Goal: Find specific page/section: Find specific page/section

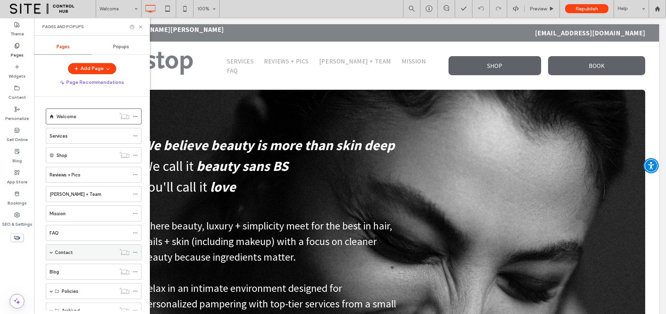
click at [81, 248] on div "Contact" at bounding box center [85, 252] width 61 height 15
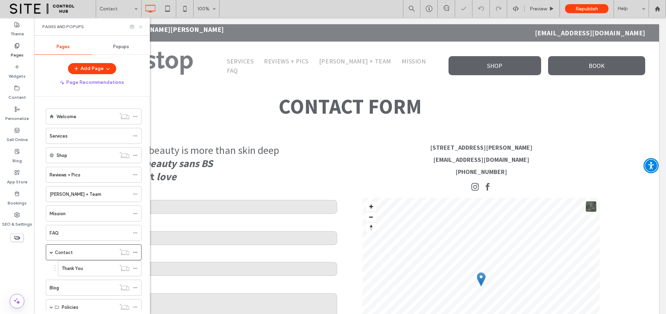
click at [140, 27] on icon at bounding box center [140, 26] width 5 height 5
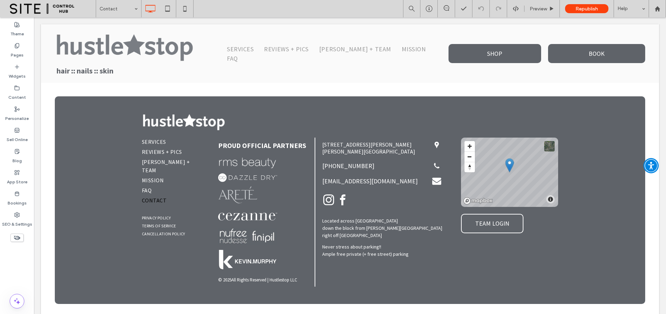
scroll to position [424, 0]
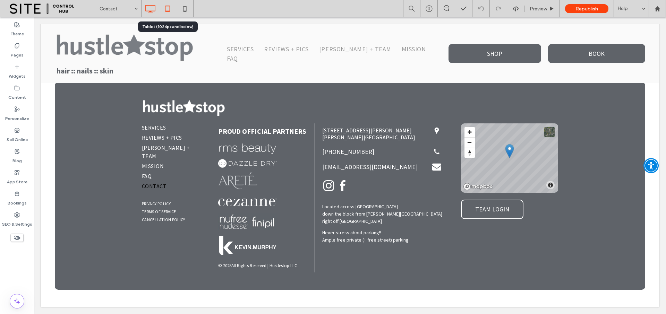
click at [165, 11] on icon at bounding box center [168, 9] width 14 height 14
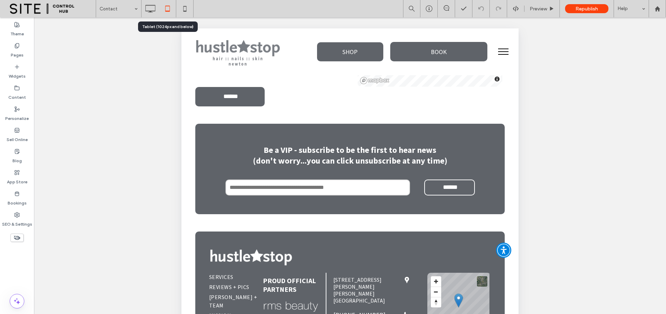
scroll to position [256, 0]
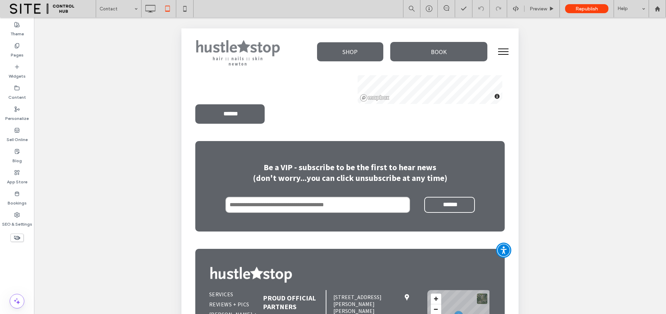
click at [501, 54] on span "menu" at bounding box center [503, 54] width 10 height 1
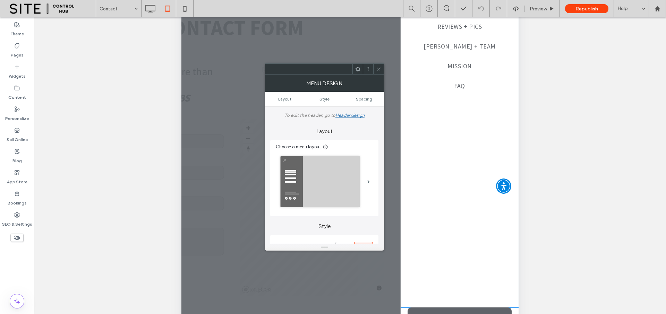
scroll to position [0, 0]
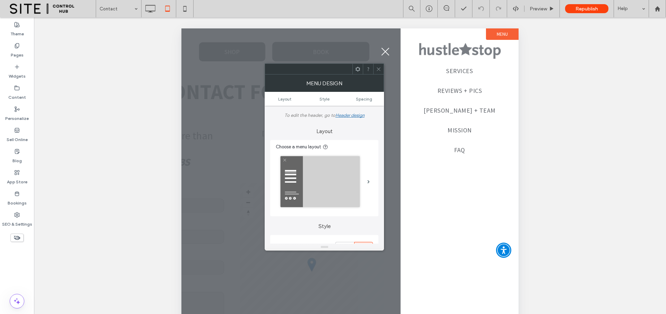
click at [387, 50] on span "menu" at bounding box center [385, 52] width 8 height 8
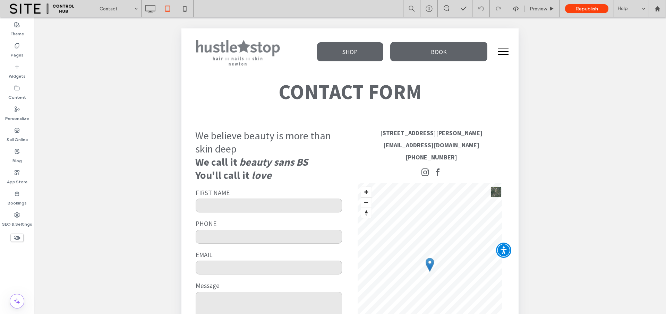
click at [504, 50] on button "menu" at bounding box center [504, 52] width 18 height 18
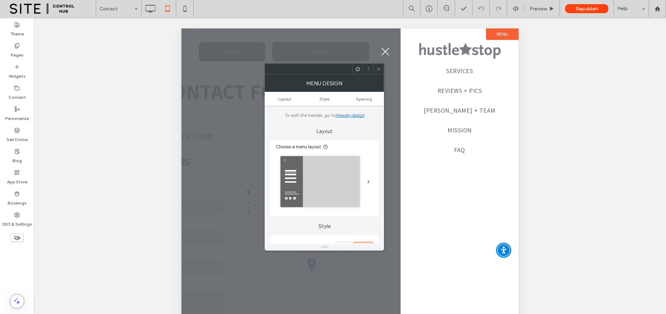
click at [386, 51] on span "menu" at bounding box center [385, 52] width 8 height 8
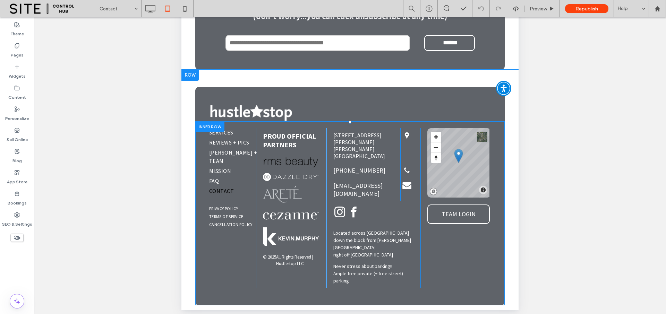
scroll to position [169, 0]
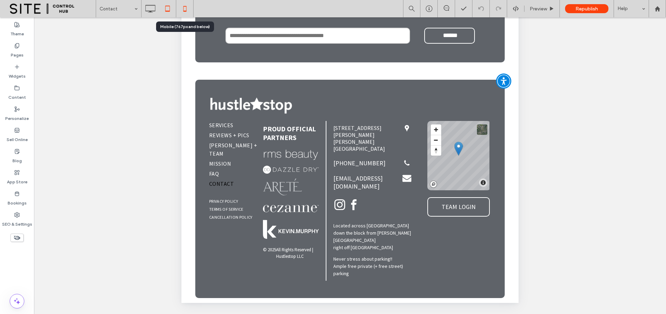
click at [181, 8] on icon at bounding box center [185, 9] width 14 height 14
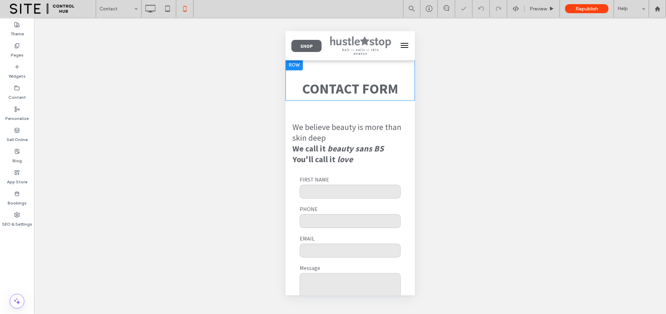
scroll to position [0, 0]
click at [398, 45] on button "menu" at bounding box center [404, 46] width 14 height 14
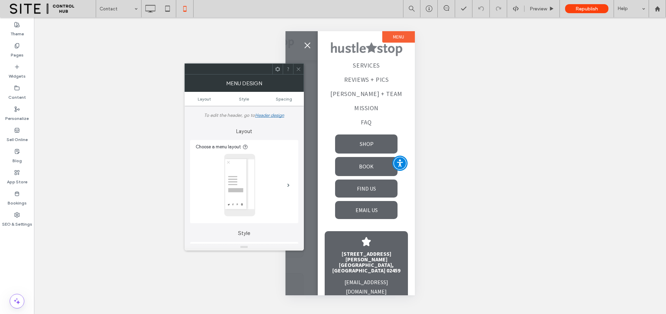
drag, startPoint x: 297, startPoint y: 73, endPoint x: 36, endPoint y: 87, distance: 262.1
click at [297, 73] on span at bounding box center [298, 69] width 5 height 10
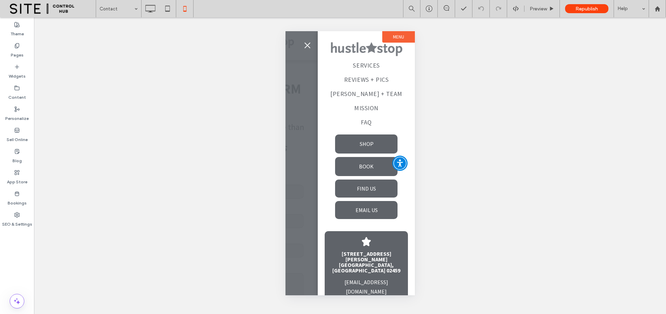
click at [306, 46] on span "menu" at bounding box center [307, 45] width 6 height 6
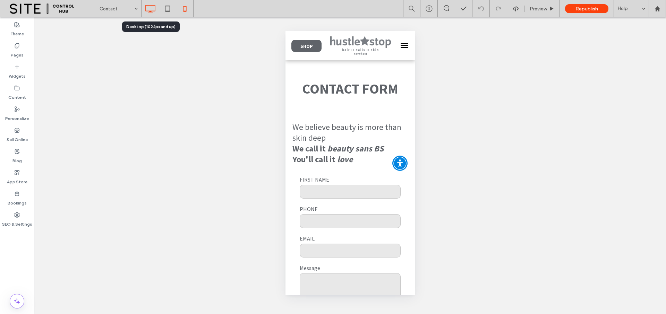
click at [148, 10] on icon at bounding box center [150, 9] width 14 height 14
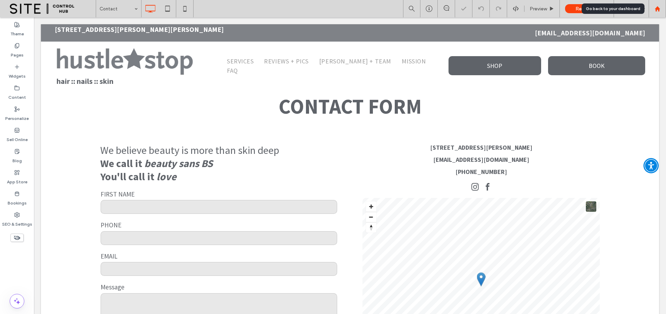
click at [656, 8] on use at bounding box center [657, 8] width 5 height 5
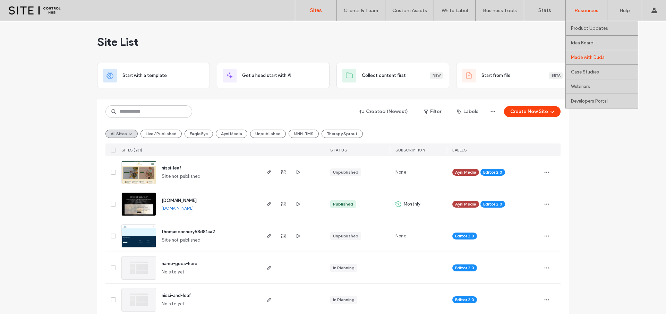
click at [608, 62] on link "Made with Duda" at bounding box center [604, 57] width 67 height 14
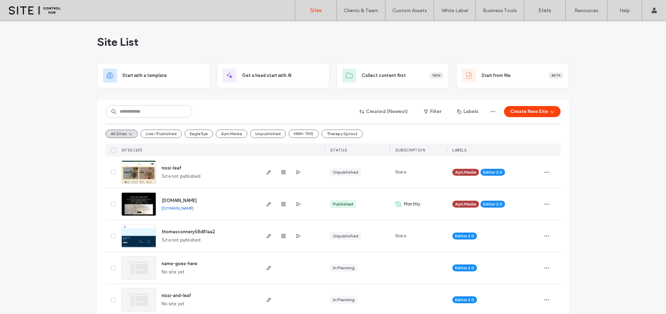
click at [519, 44] on div "Site List" at bounding box center [333, 42] width 472 height 42
